Goal: Information Seeking & Learning: Learn about a topic

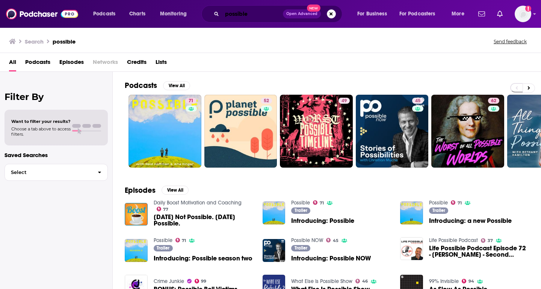
click at [232, 13] on input "possible" at bounding box center [252, 14] width 61 height 12
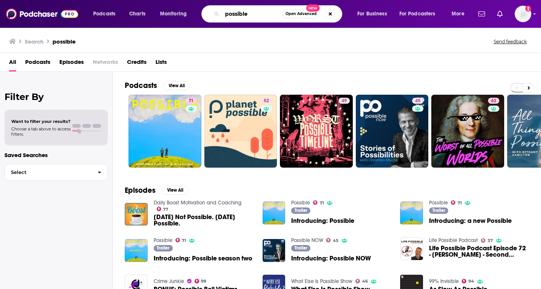
click at [232, 13] on input "possible" at bounding box center [252, 14] width 60 height 12
type input "clinical trialblazers"
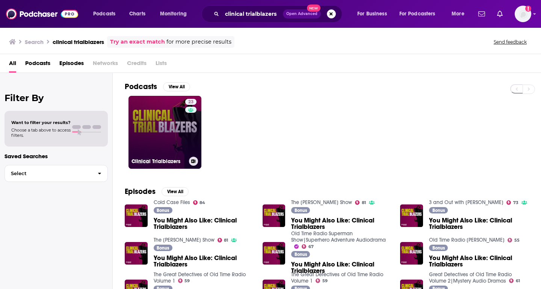
click at [157, 133] on link "23 Clinical Trialblazers" at bounding box center [164, 132] width 73 height 73
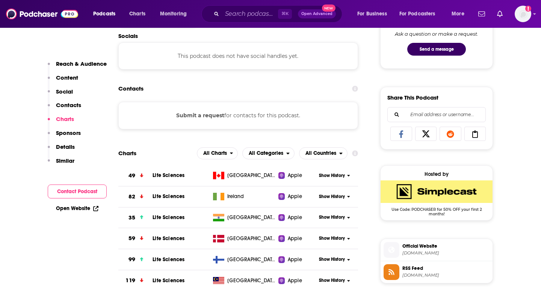
scroll to position [368, 0]
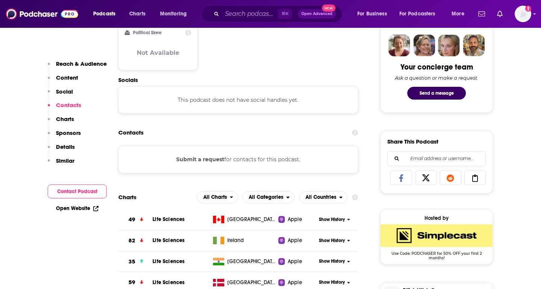
click at [70, 122] on p "Charts" at bounding box center [65, 118] width 18 height 7
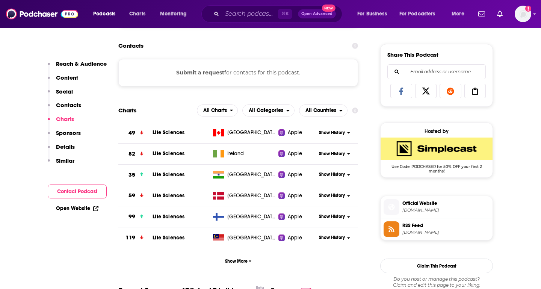
scroll to position [455, 0]
click at [234, 262] on span "Show More" at bounding box center [238, 260] width 27 height 5
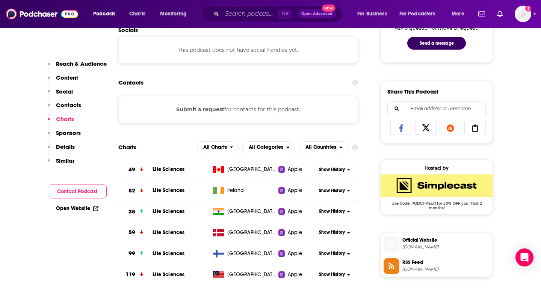
scroll to position [489, 0]
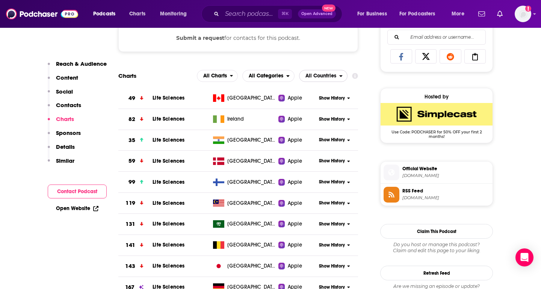
click at [325, 77] on span "All Countries" at bounding box center [320, 75] width 31 height 5
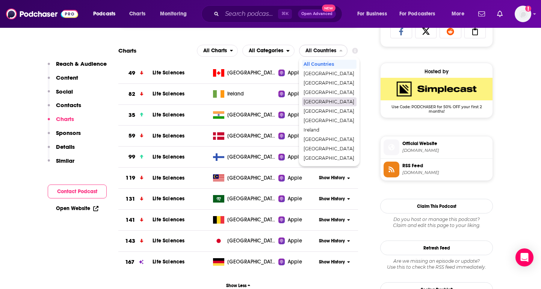
scroll to position [516, 0]
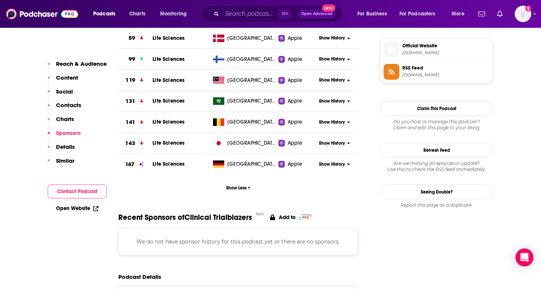
scroll to position [328, 0]
